Goal: Task Accomplishment & Management: Manage account settings

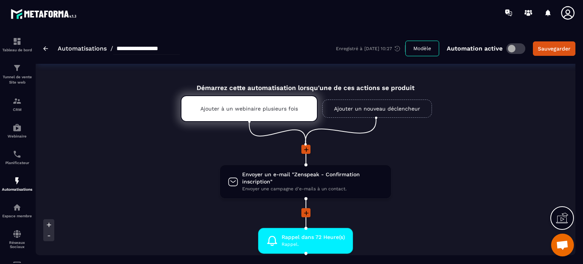
scroll to position [1821, 0]
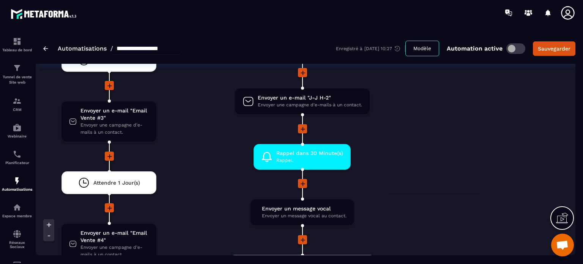
click at [469, 141] on div "Non Envoyer un message vocal Envoyer un message vocal au contact. drag-arrow En…" at bounding box center [511, 204] width 128 height 1342
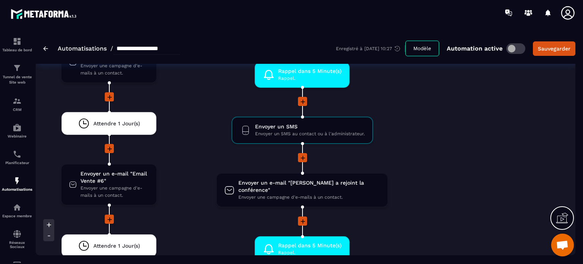
scroll to position [2110, 0]
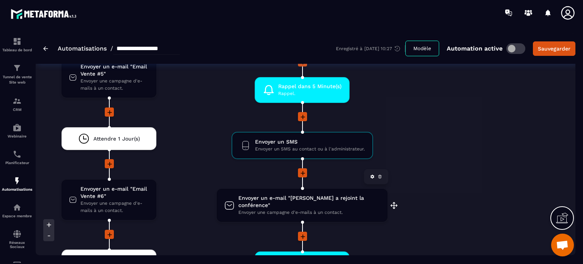
click at [315, 189] on div "Envoyer un e-mail "Alexandra a rejoint la conférence" Envoyer une campagne d'e-…" at bounding box center [302, 205] width 171 height 33
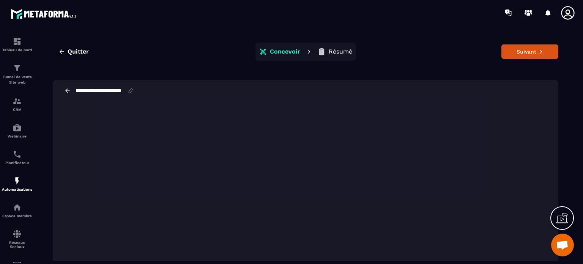
drag, startPoint x: 122, startPoint y: 89, endPoint x: 148, endPoint y: 89, distance: 25.8
click at [148, 89] on div "**********" at bounding box center [305, 91] width 505 height 22
click at [76, 89] on input "**********" at bounding box center [101, 91] width 52 height 6
type input "**********"
click at [515, 55] on button "Suivant" at bounding box center [529, 51] width 57 height 14
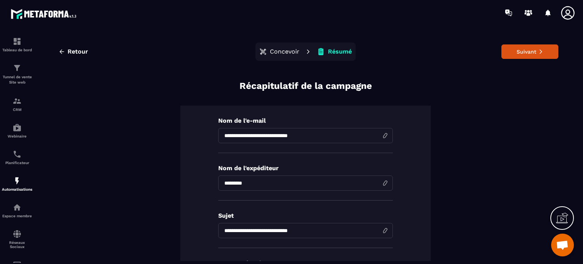
click at [520, 60] on div "Retour Concevoir Résumé Suivant" at bounding box center [305, 51] width 505 height 18
click at [520, 57] on button "Suivant" at bounding box center [529, 51] width 57 height 14
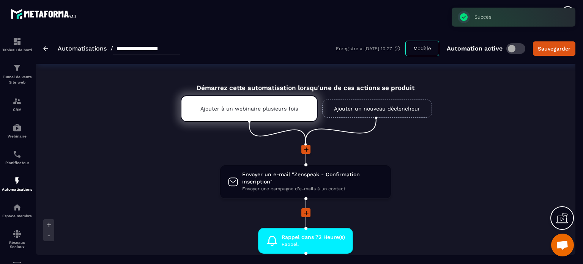
click at [445, 182] on li "Envoyer un e-mail "Zenspeak - Confirmation inscription" Envoyer une campagne d'…" at bounding box center [306, 186] width 540 height 44
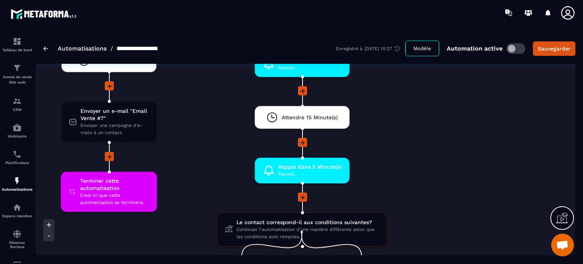
scroll to position [2316, 0]
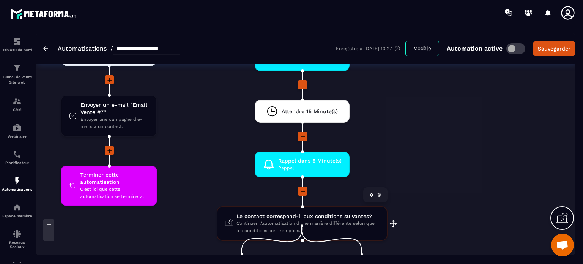
click at [291, 220] on span "Continuer l'automatisation d'une manière différente selon que les conditions so…" at bounding box center [307, 227] width 143 height 14
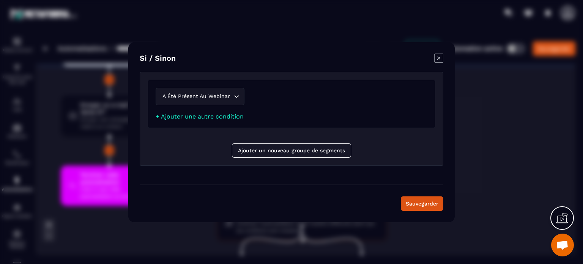
click at [438, 57] on icon "Modal window" at bounding box center [438, 57] width 3 height 3
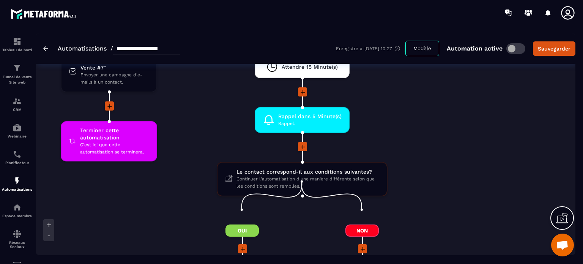
scroll to position [2361, 0]
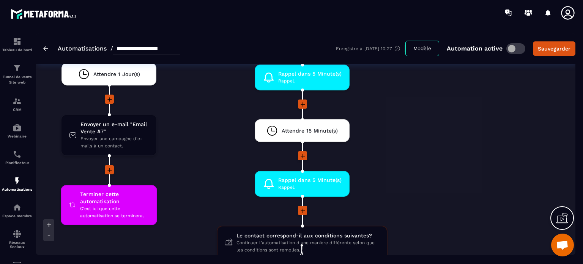
scroll to position [2285, 0]
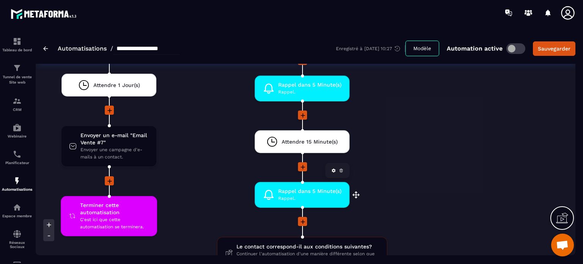
click at [340, 169] on icon at bounding box center [341, 169] width 2 height 1
click at [367, 182] on li "Rappel dans 5 Minute(s) Rappel. drag-arrow" at bounding box center [302, 199] width 240 height 35
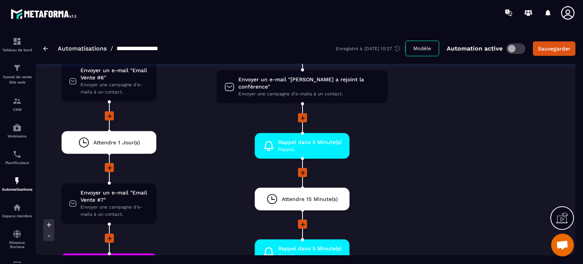
scroll to position [2240, 0]
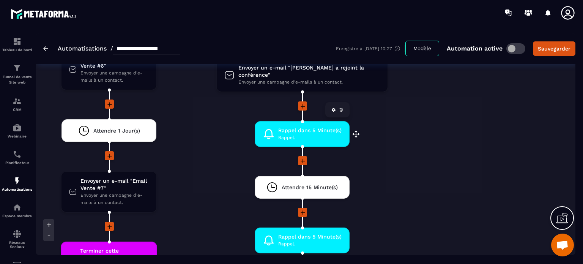
click at [340, 106] on link at bounding box center [341, 110] width 8 height 8
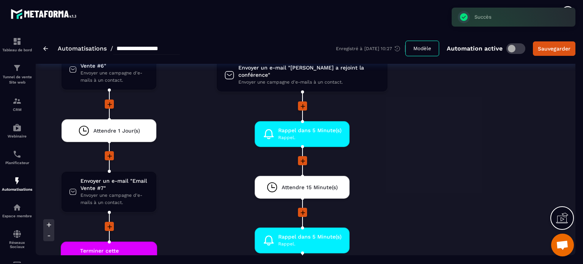
click at [417, 156] on div at bounding box center [302, 161] width 240 height 10
click at [9, 41] on div "Tableau de bord" at bounding box center [17, 44] width 30 height 15
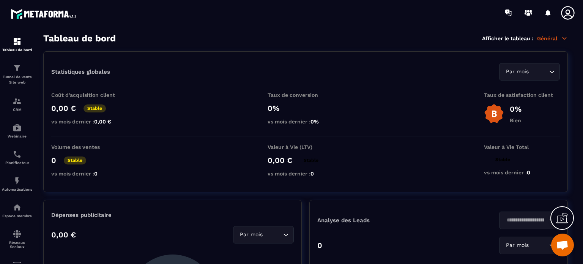
click at [565, 11] on icon at bounding box center [567, 12] width 15 height 15
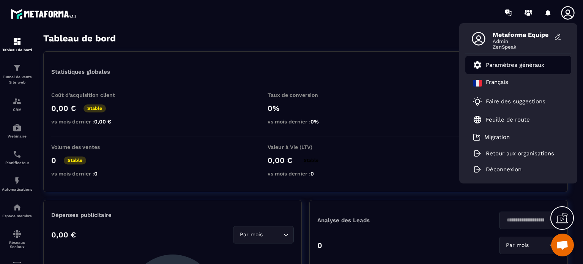
click at [519, 70] on li "Paramètres généraux" at bounding box center [518, 65] width 106 height 18
click at [513, 66] on p "Paramètres généraux" at bounding box center [515, 64] width 58 height 7
click at [501, 65] on p "Paramètres généraux" at bounding box center [515, 64] width 58 height 7
click at [498, 63] on p "Paramètres généraux" at bounding box center [515, 64] width 58 height 7
click at [496, 63] on p "Paramètres généraux" at bounding box center [515, 64] width 58 height 7
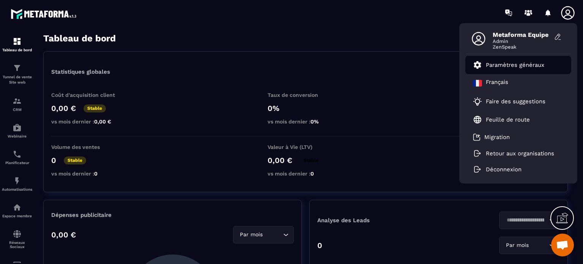
click at [494, 66] on p "Paramètres généraux" at bounding box center [515, 64] width 58 height 7
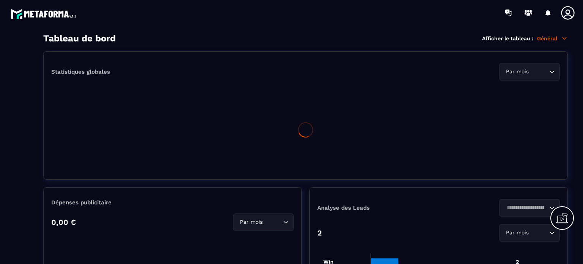
click at [564, 15] on icon at bounding box center [567, 12] width 15 height 15
